Goal: Information Seeking & Learning: Learn about a topic

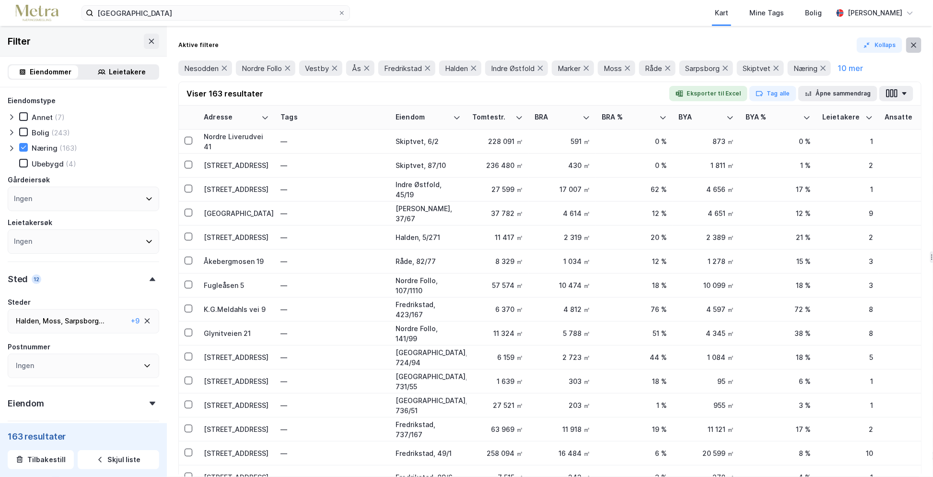
scroll to position [335, 0]
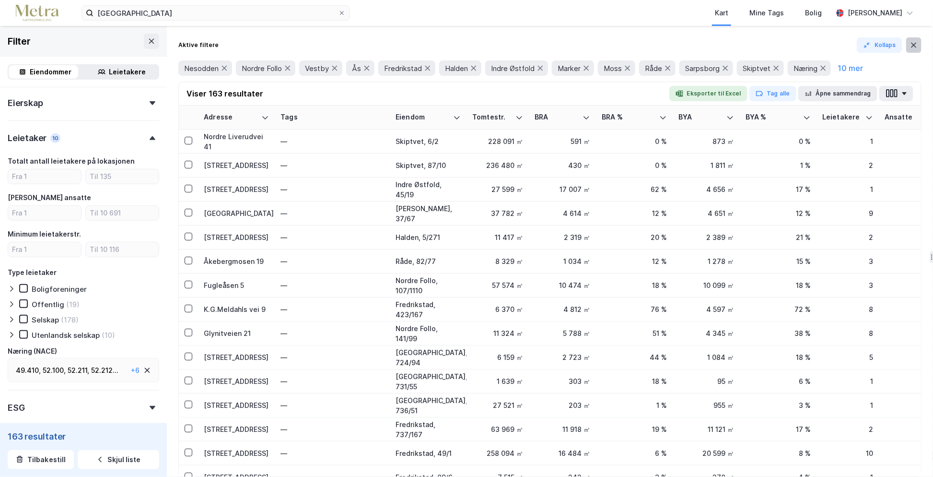
click at [911, 44] on icon at bounding box center [914, 45] width 8 height 8
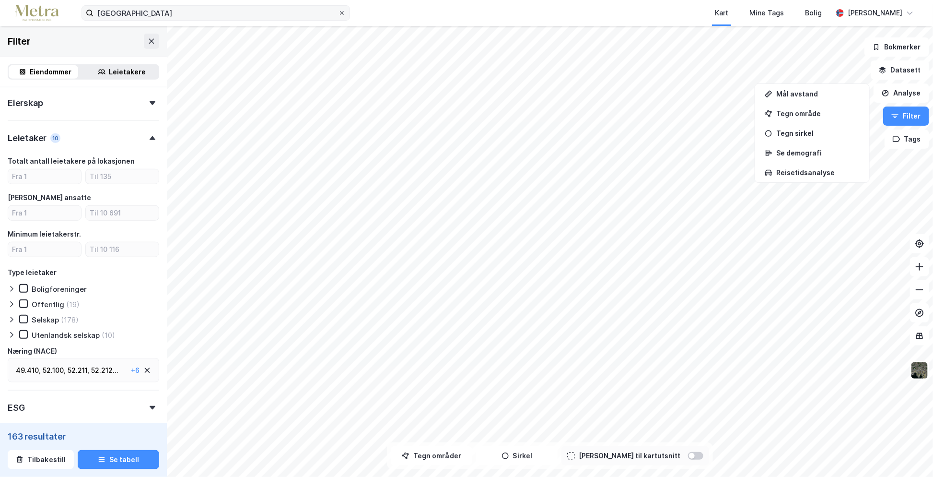
click at [345, 10] on span at bounding box center [342, 13] width 8 height 8
click at [338, 10] on input "[GEOGRAPHIC_DATA]" at bounding box center [215, 13] width 245 height 14
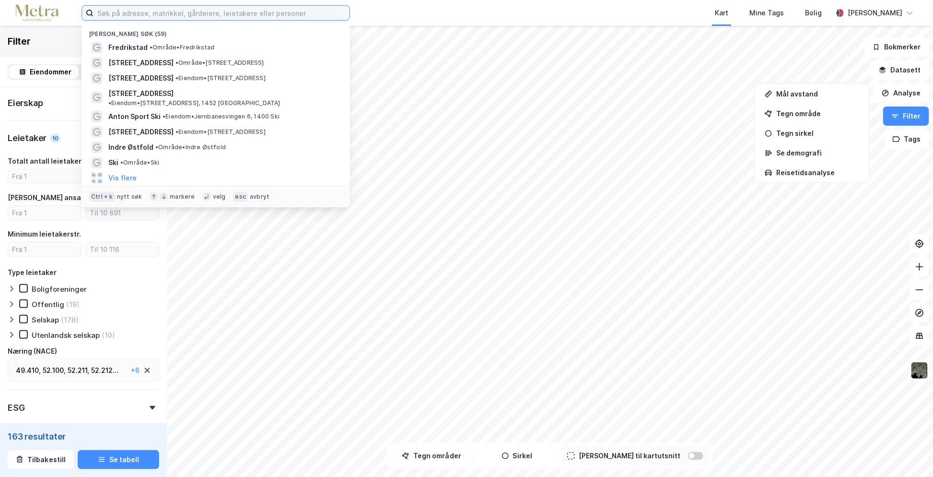
paste input "[STREET_ADDRESS]"
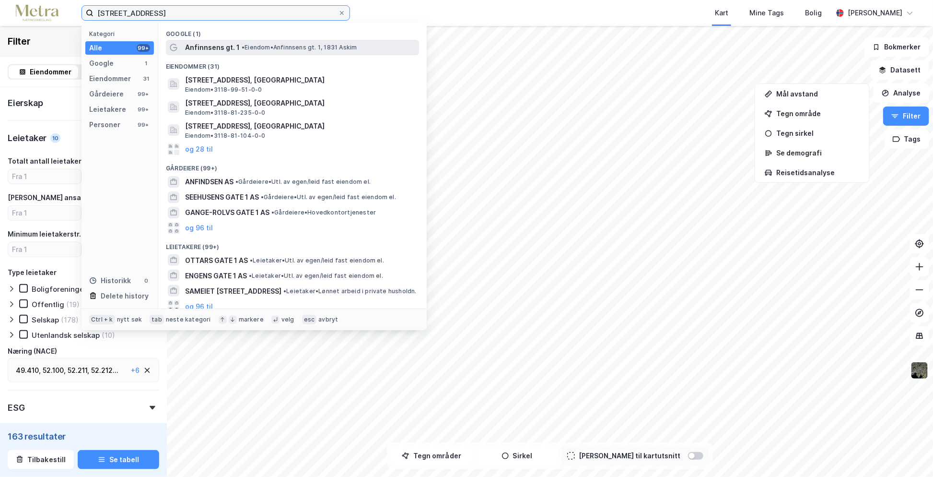
type input "[STREET_ADDRESS]"
click at [215, 48] on span "Anfinnsens gt. 1" at bounding box center [212, 48] width 55 height 12
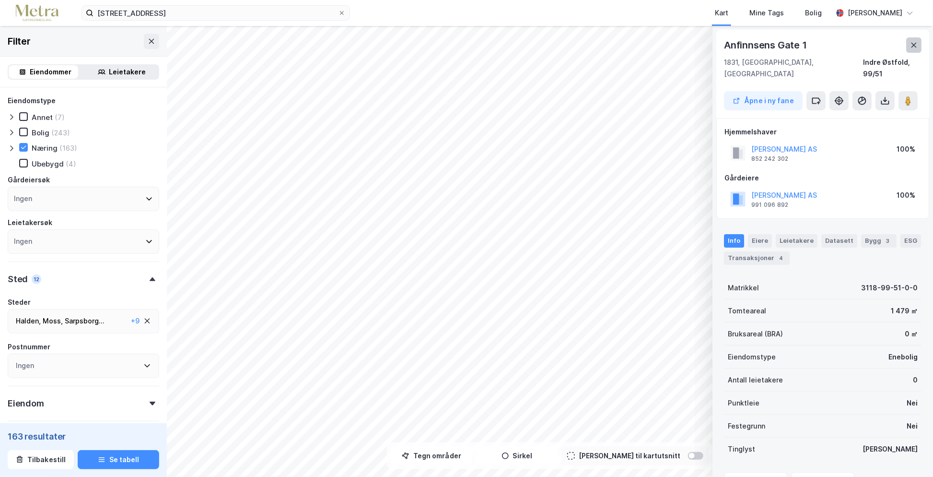
drag, startPoint x: 917, startPoint y: 47, endPoint x: 919, endPoint y: 71, distance: 24.6
click at [917, 47] on icon at bounding box center [914, 45] width 8 height 8
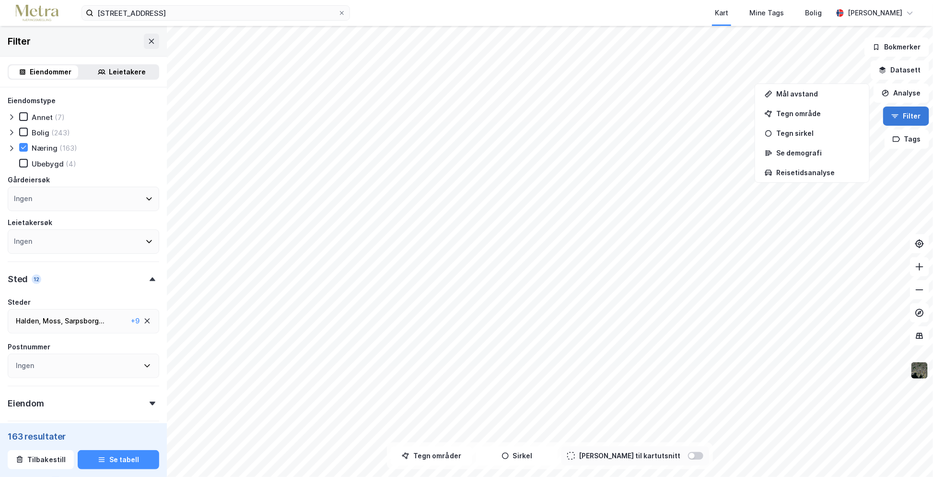
click at [912, 115] on button "Filter" at bounding box center [906, 115] width 46 height 19
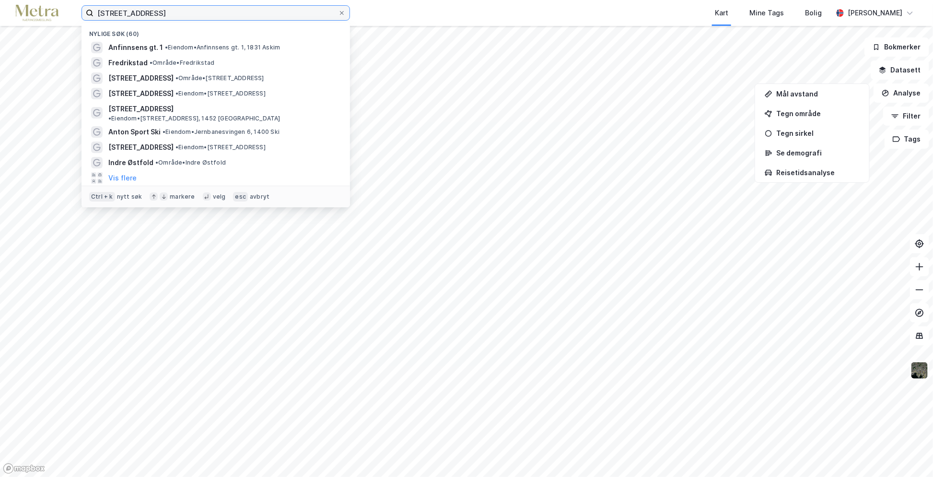
click at [211, 13] on input "[STREET_ADDRESS]" at bounding box center [215, 13] width 245 height 14
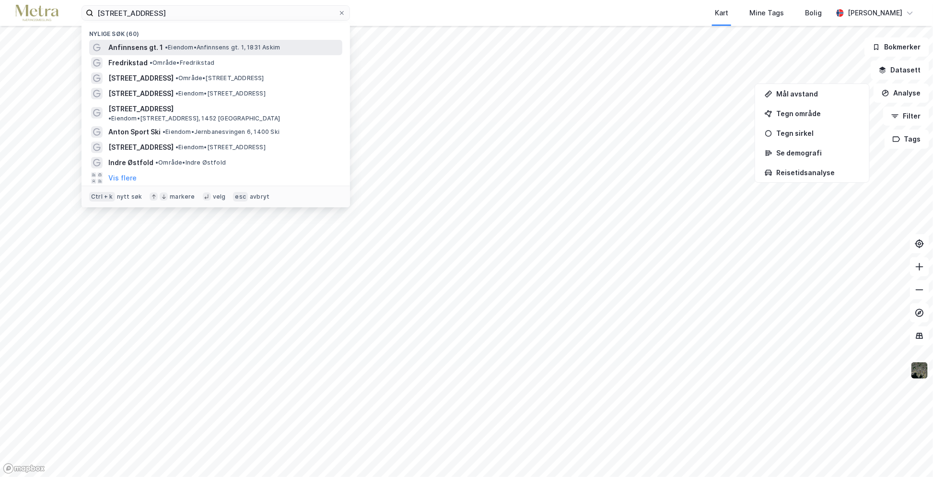
click at [208, 46] on span "• Eiendom • Anfinnsens gt. 1, 1831 Askim" at bounding box center [222, 48] width 115 height 8
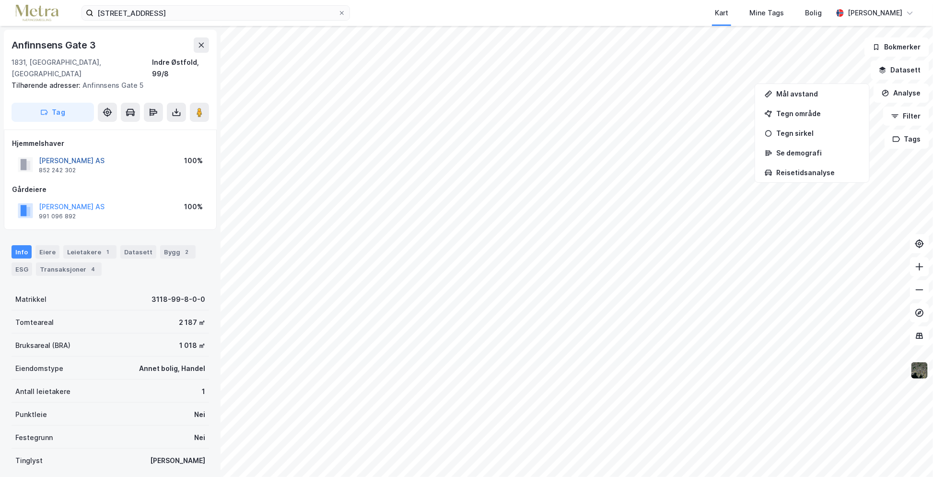
click at [0, 0] on button "[PERSON_NAME] AS" at bounding box center [0, 0] width 0 height 0
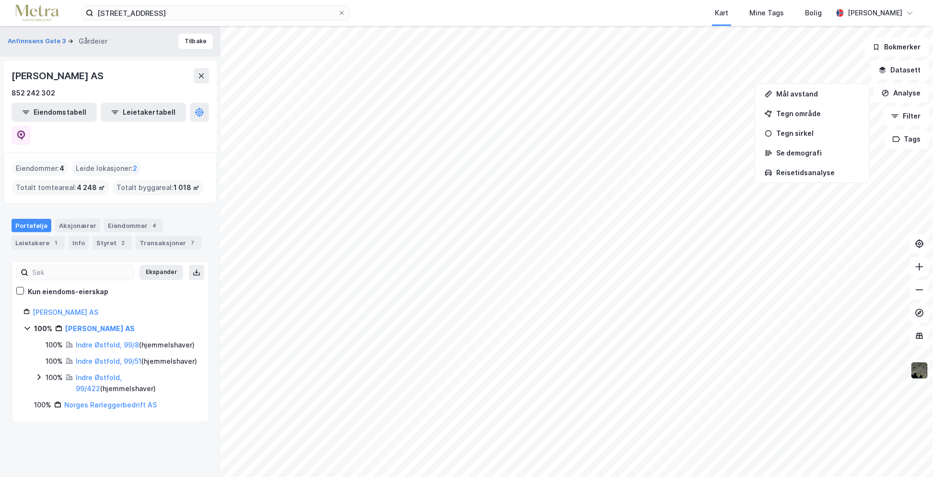
click at [922, 373] on img at bounding box center [919, 370] width 18 height 18
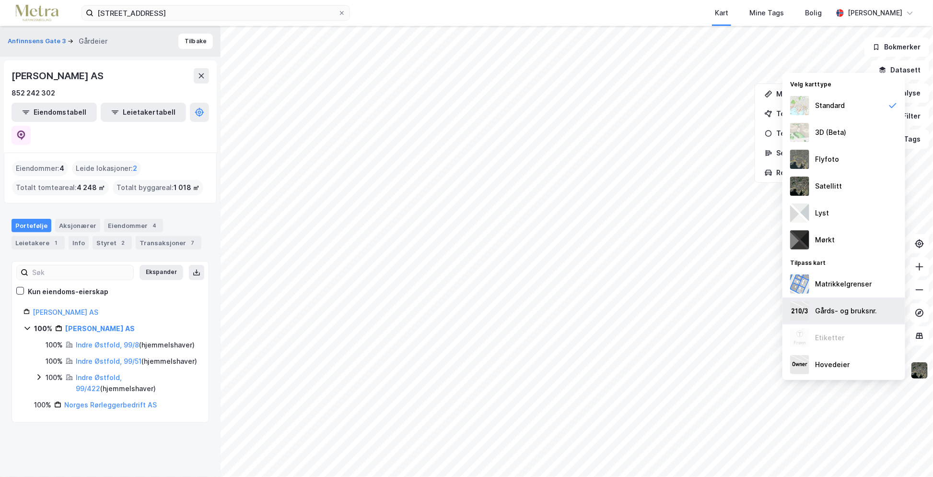
click at [875, 317] on div "Gårds- og bruksnr." at bounding box center [843, 310] width 123 height 27
